Goal: Find specific page/section: Find specific page/section

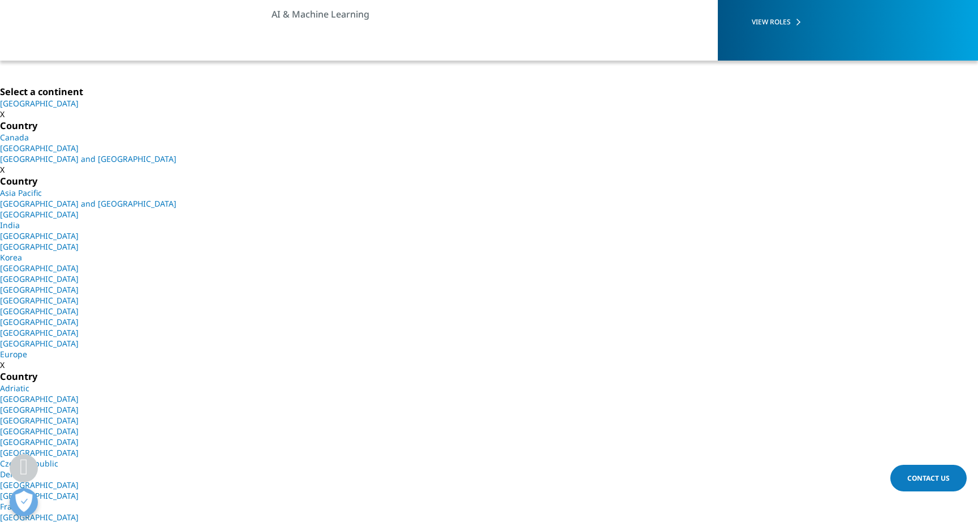
scroll to position [251, 0]
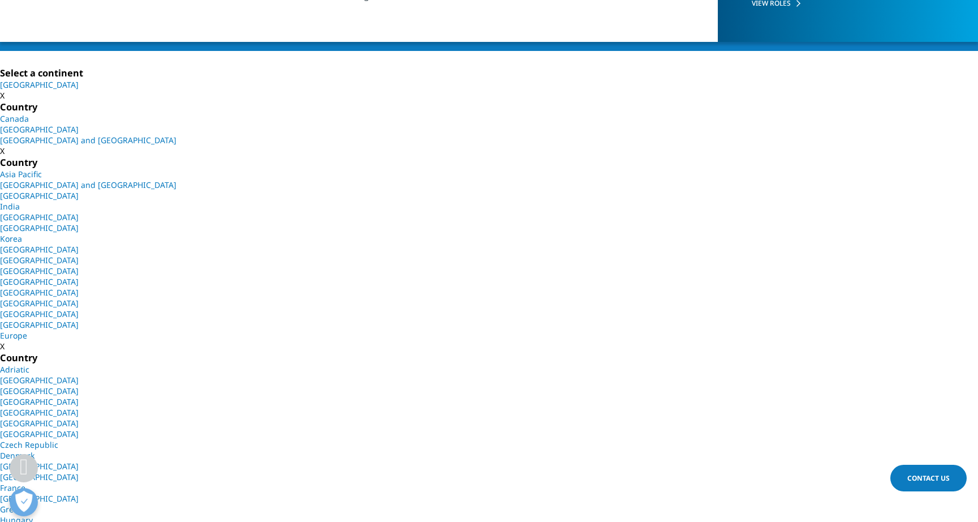
click at [79, 90] on link "North America" at bounding box center [39, 84] width 79 height 11
click at [79, 135] on link "[GEOGRAPHIC_DATA]" at bounding box center [39, 129] width 79 height 11
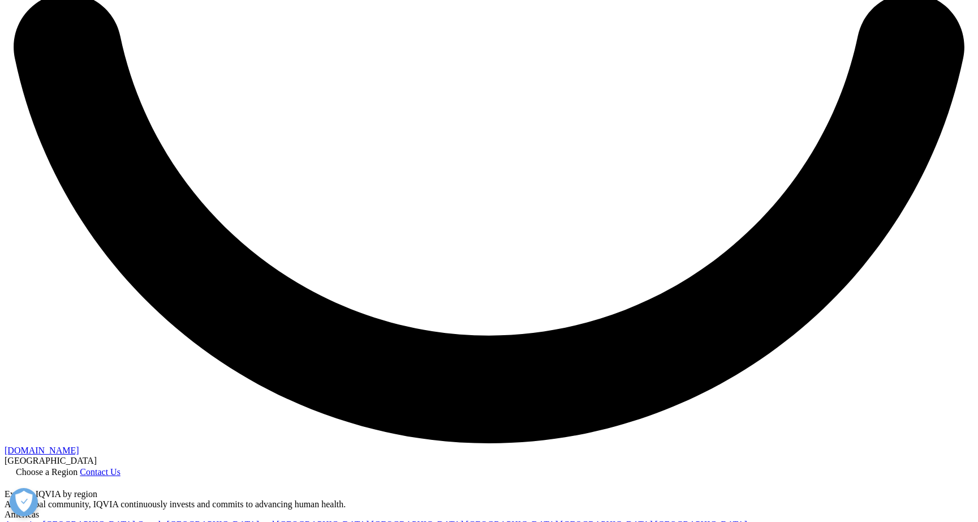
scroll to position [2484, 0]
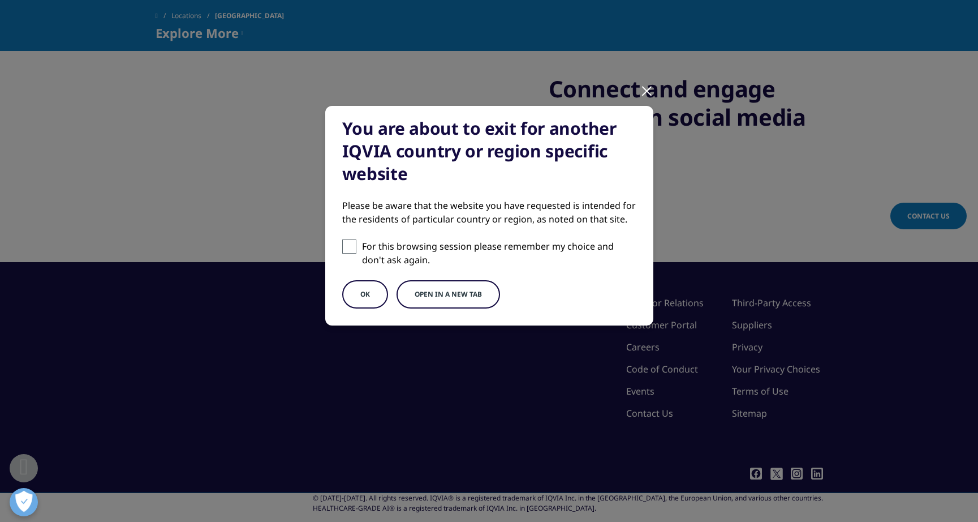
click at [431, 292] on button "Open in a new tab" at bounding box center [449, 294] width 104 height 28
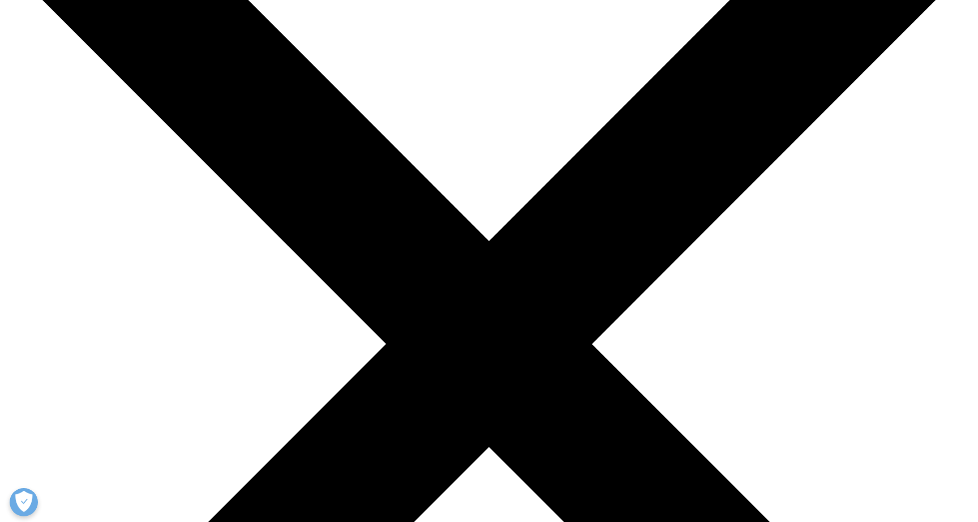
scroll to position [158, 0]
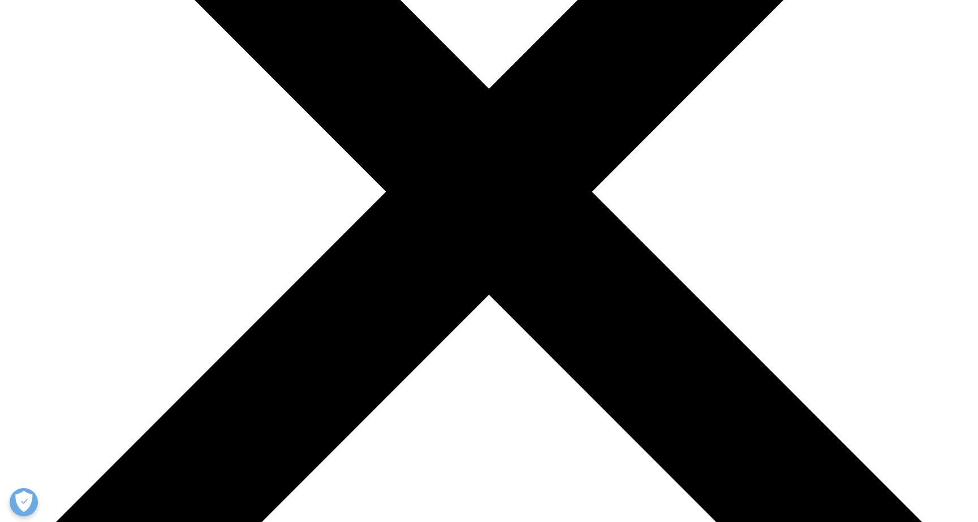
scroll to position [336, 0]
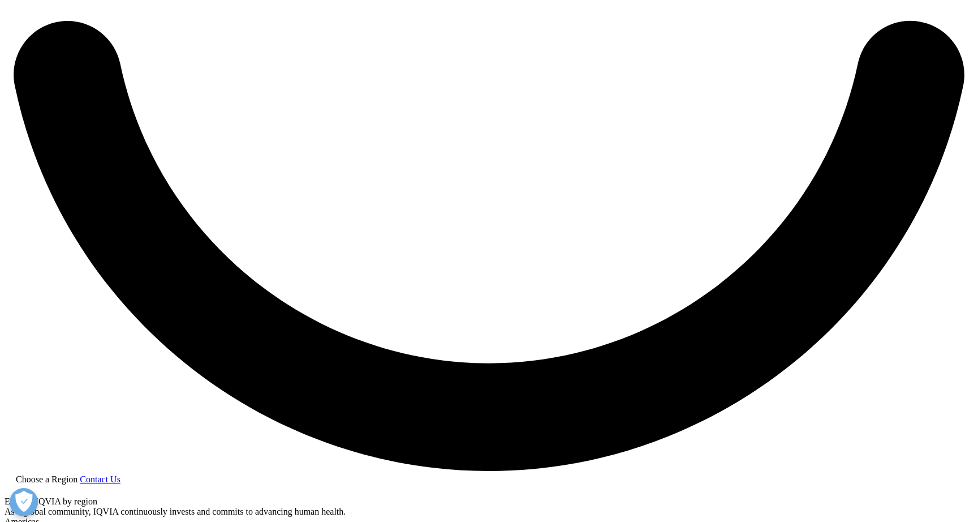
scroll to position [0, 0]
